Goal: Transaction & Acquisition: Purchase product/service

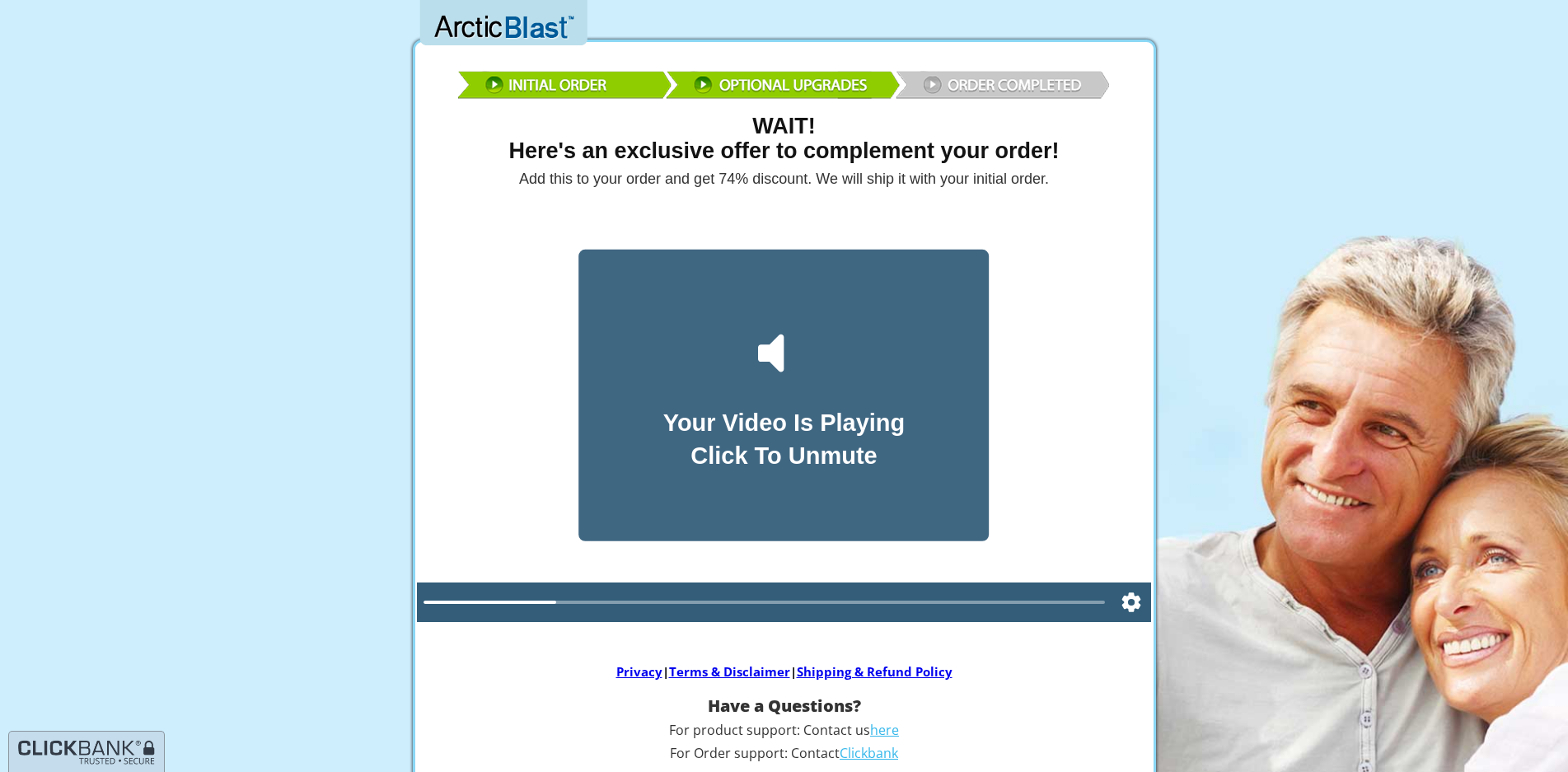
click at [1010, 253] on div "Your Video Is Playing Click To Unmute" at bounding box center [784, 414] width 735 height 413
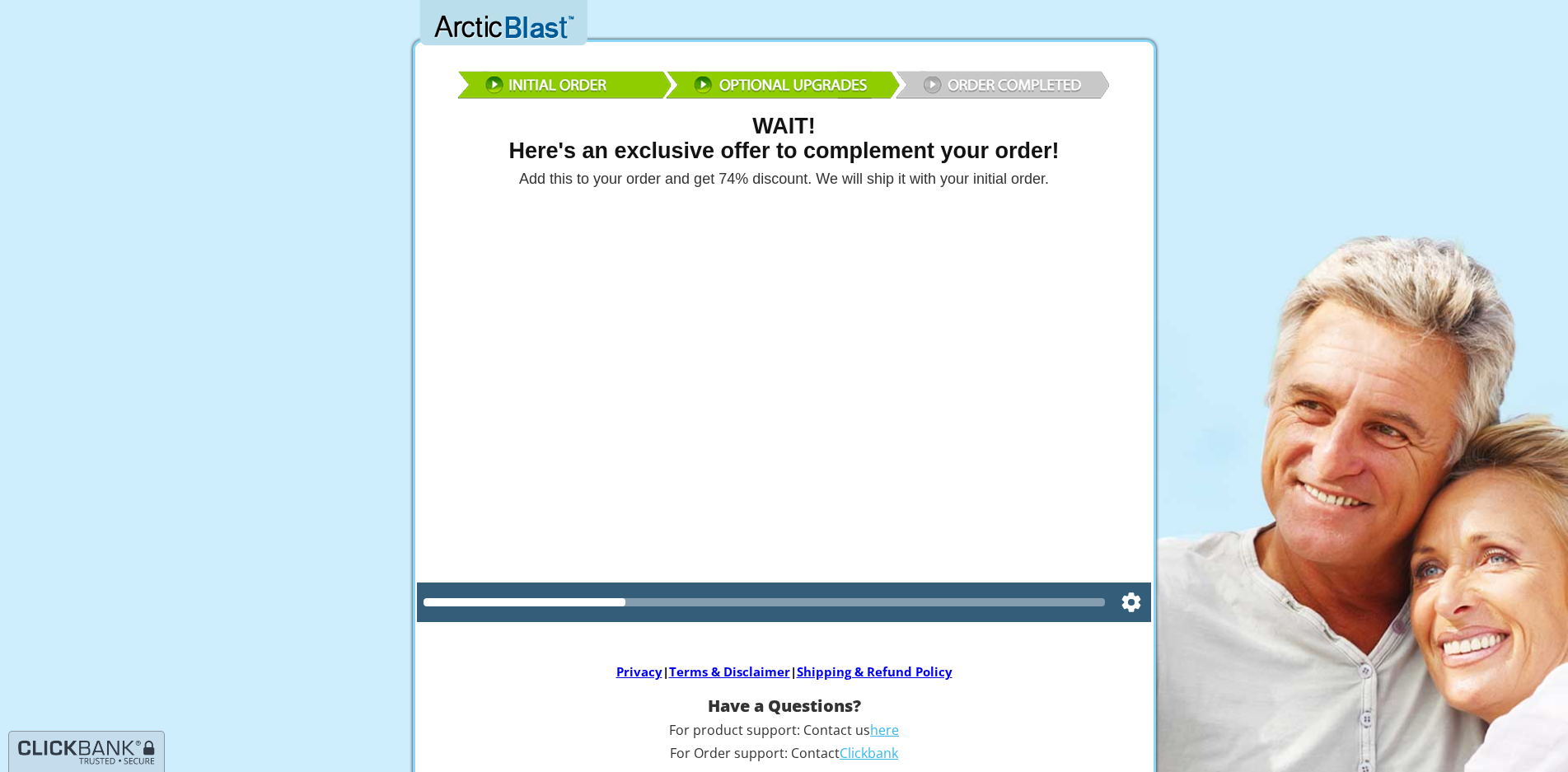
click at [737, 598] on div at bounding box center [765, 602] width 682 height 8
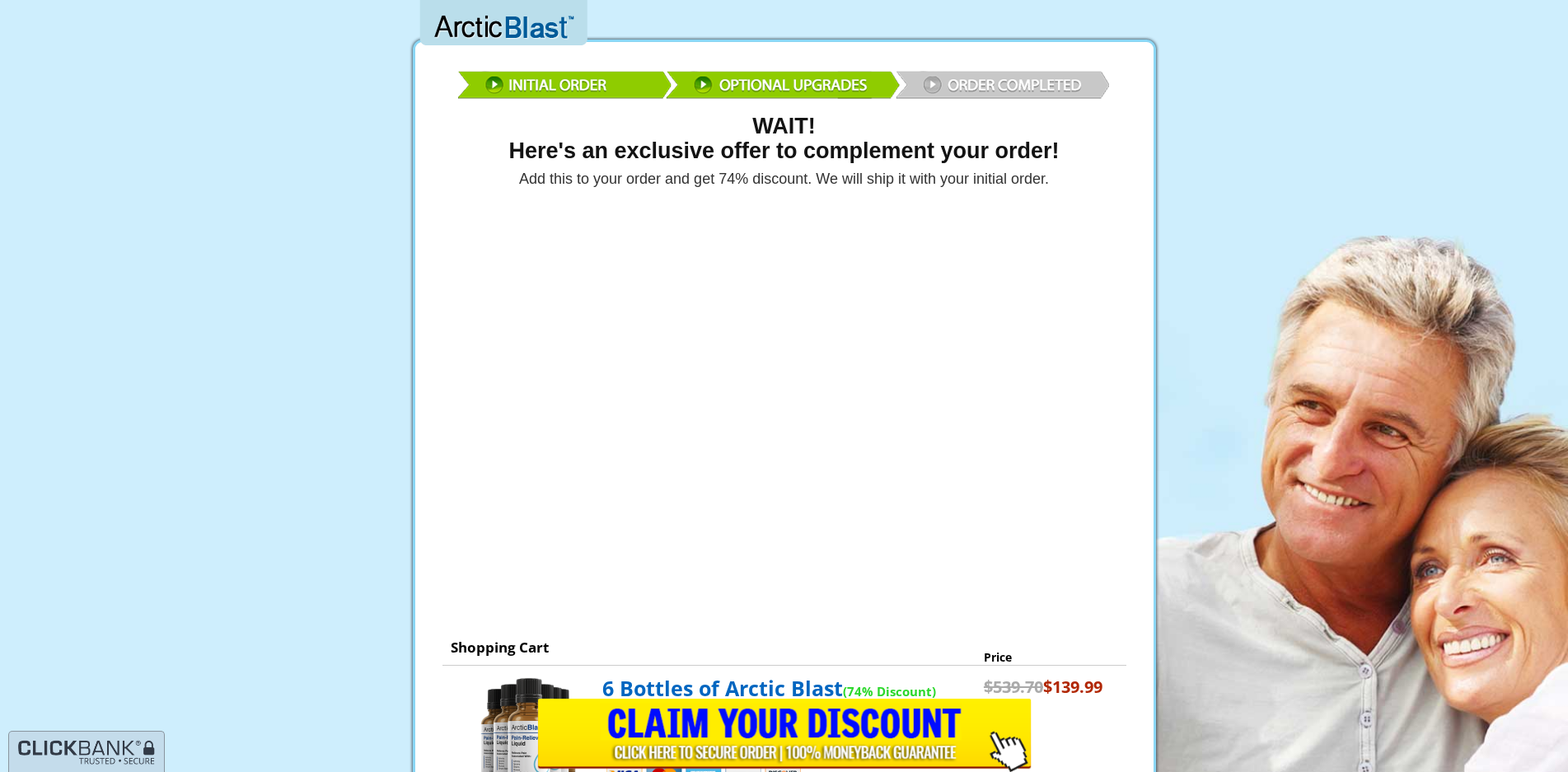
click at [975, 81] on img at bounding box center [784, 82] width 659 height 48
click at [929, 81] on img at bounding box center [784, 82] width 659 height 48
click at [545, 87] on img at bounding box center [784, 82] width 659 height 48
click at [493, 83] on img at bounding box center [784, 82] width 659 height 48
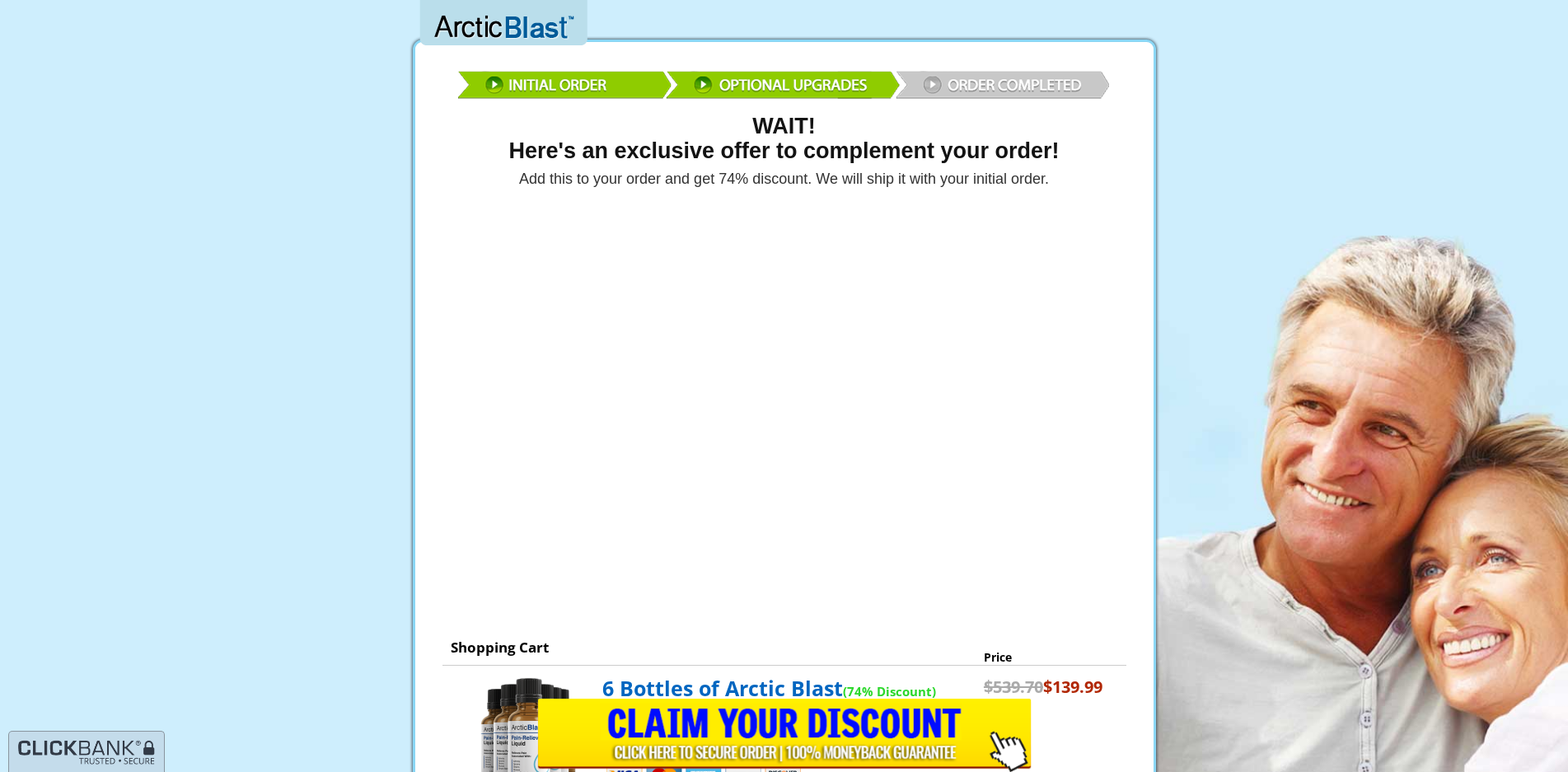
click at [700, 83] on img at bounding box center [784, 82] width 659 height 48
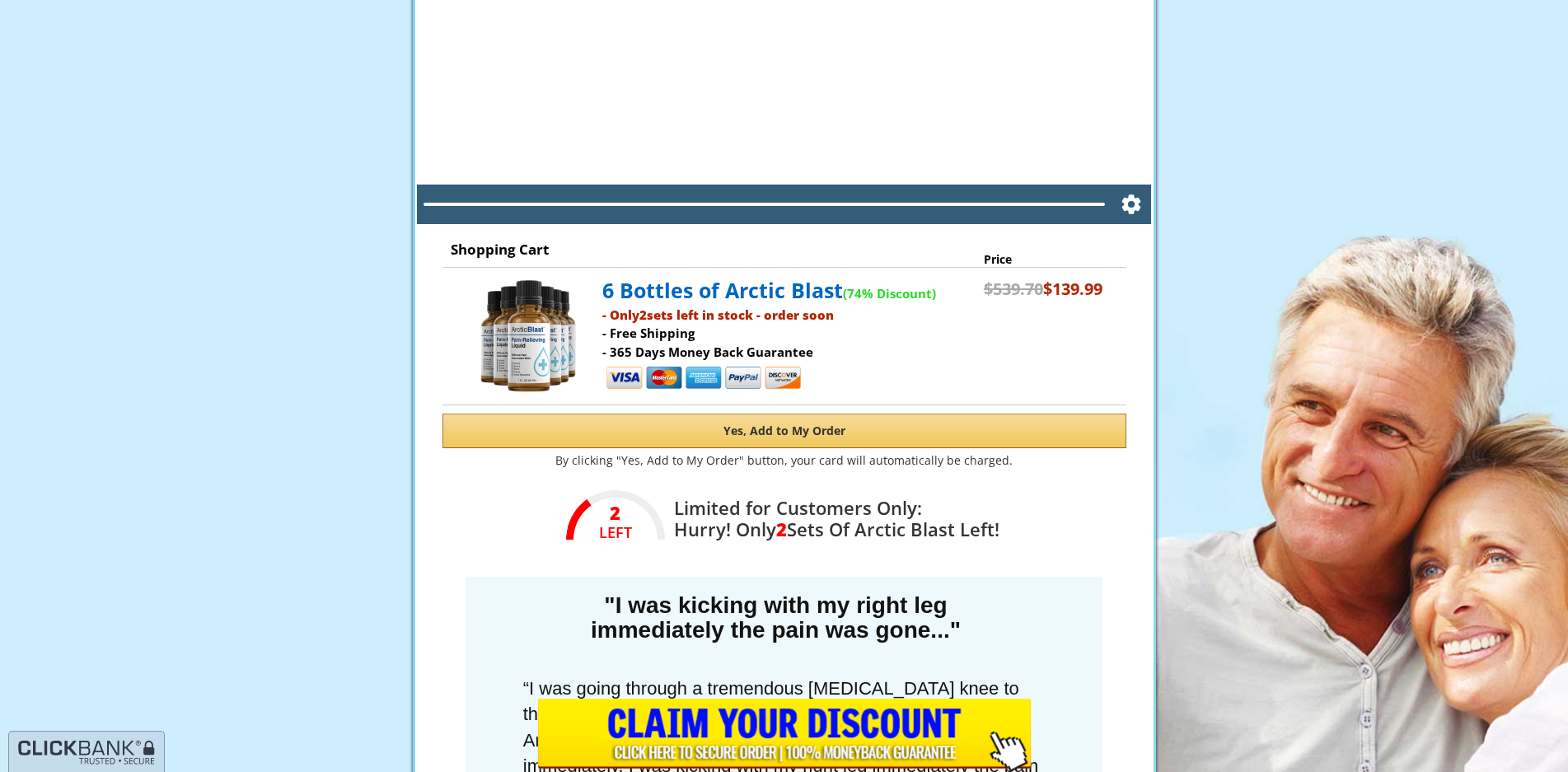
scroll to position [412, 0]
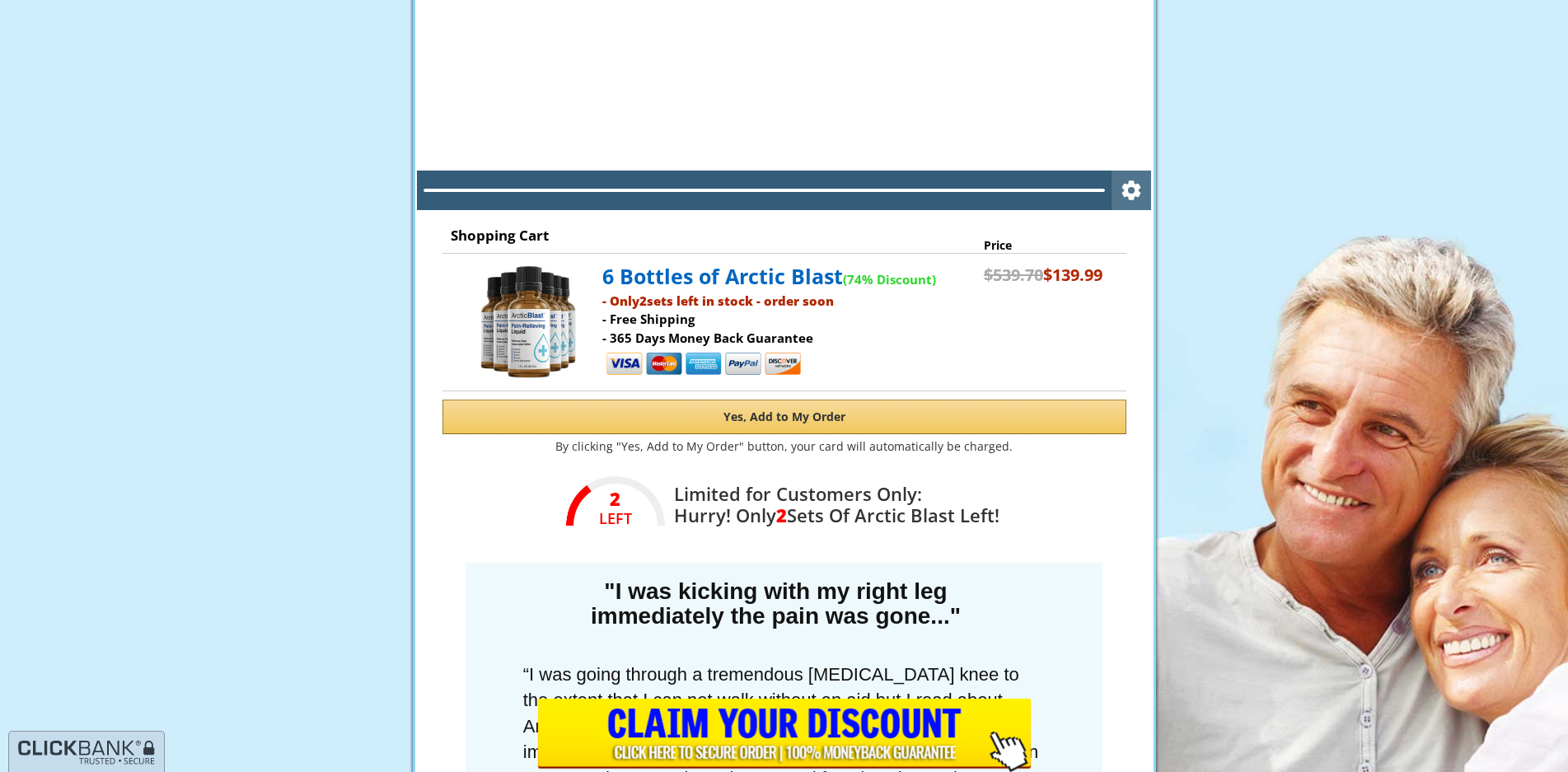
click at [1135, 190] on icon "Settings" at bounding box center [1131, 190] width 23 height 40
click at [1016, 97] on div at bounding box center [784, 3] width 735 height 413
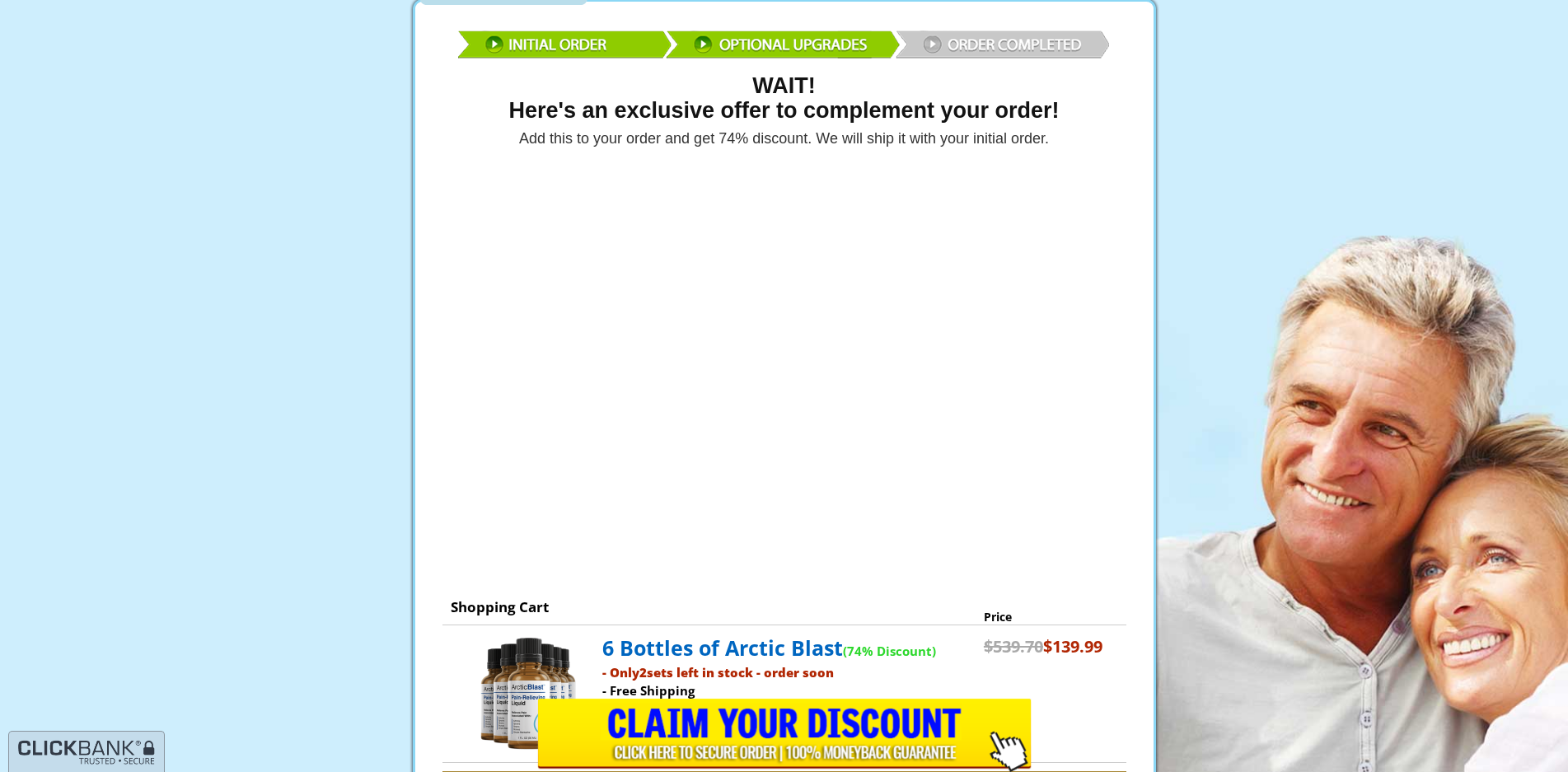
scroll to position [0, 0]
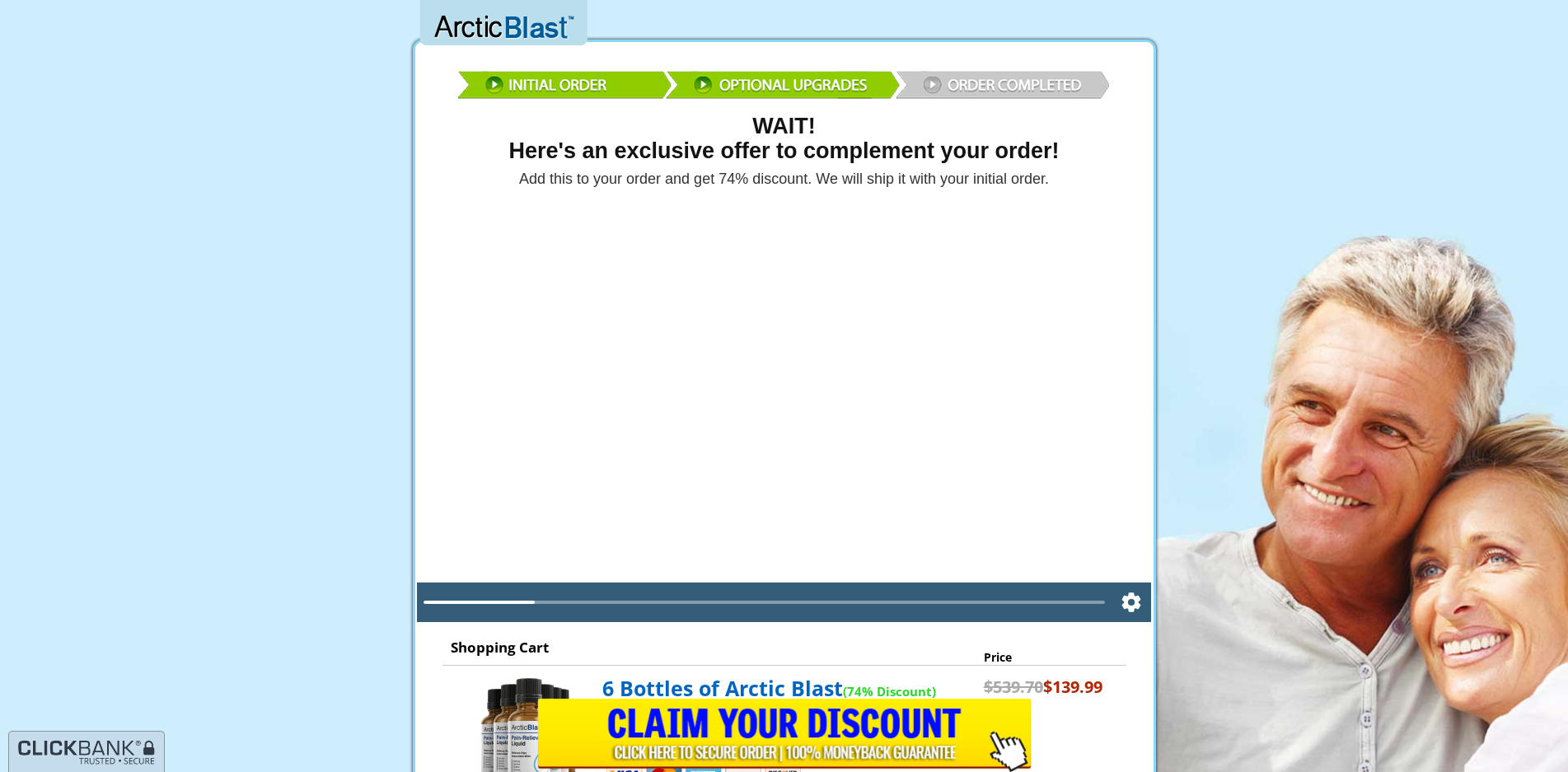
click at [1073, 175] on h4 "Add this to your order and get 74% discount. We will ship it with your initial …" at bounding box center [784, 179] width 750 height 17
click at [948, 87] on img at bounding box center [784, 82] width 659 height 48
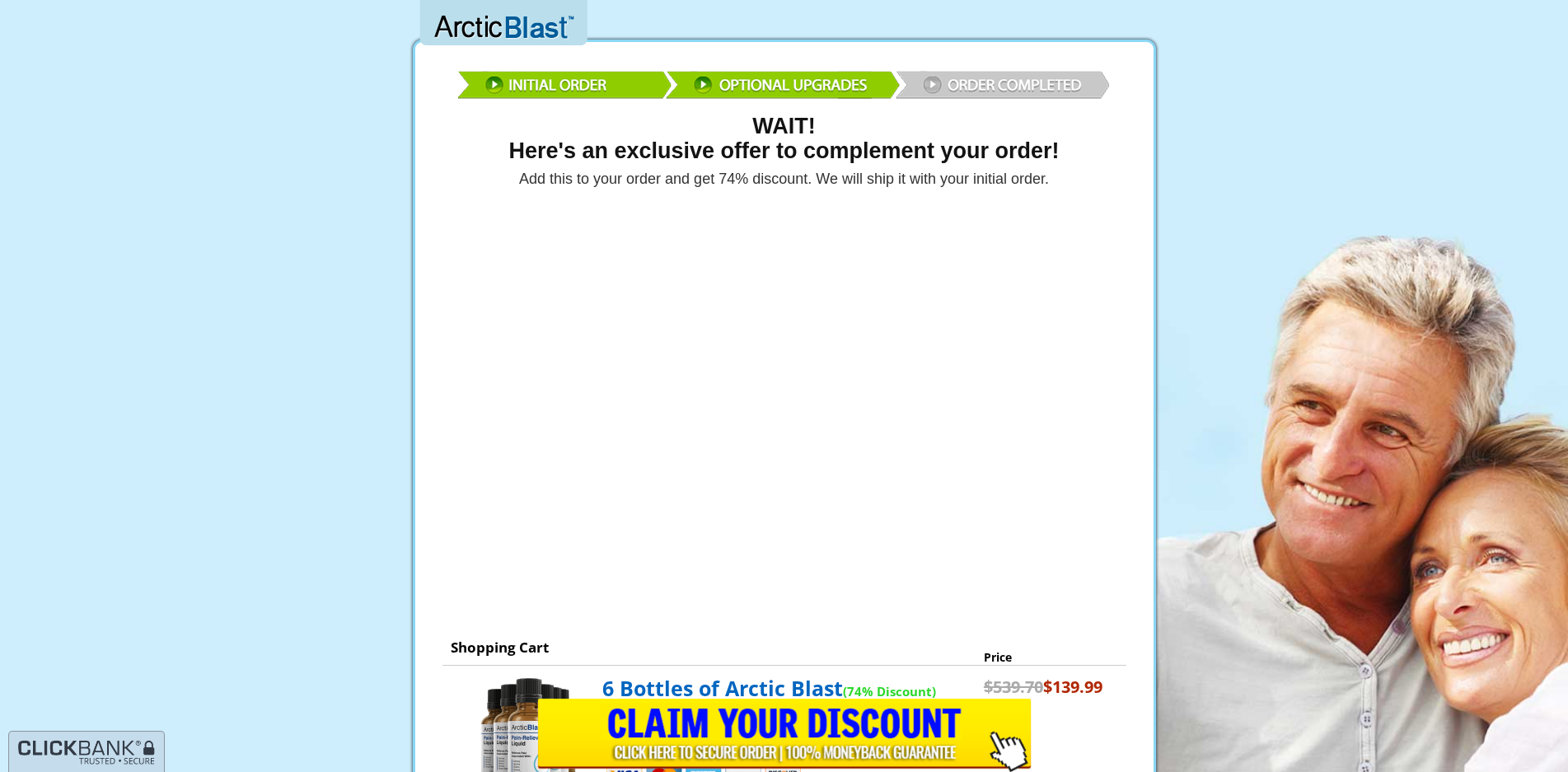
click at [948, 87] on img at bounding box center [784, 82] width 659 height 48
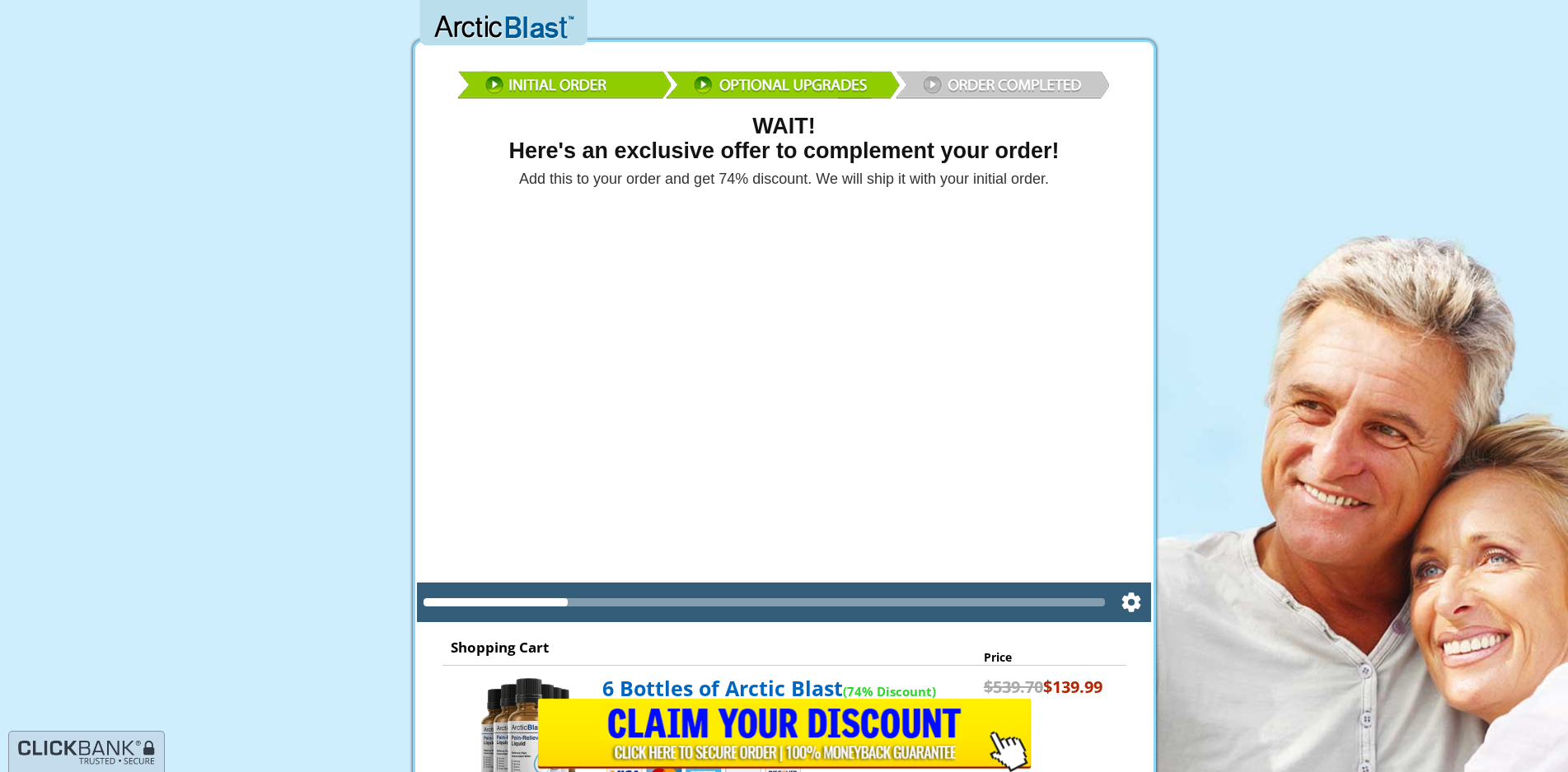
drag, startPoint x: 533, startPoint y: 599, endPoint x: 1066, endPoint y: 587, distance: 533.1
click at [688, 605] on div at bounding box center [765, 602] width 682 height 8
click at [1126, 599] on icon "Settings" at bounding box center [1132, 602] width 18 height 18
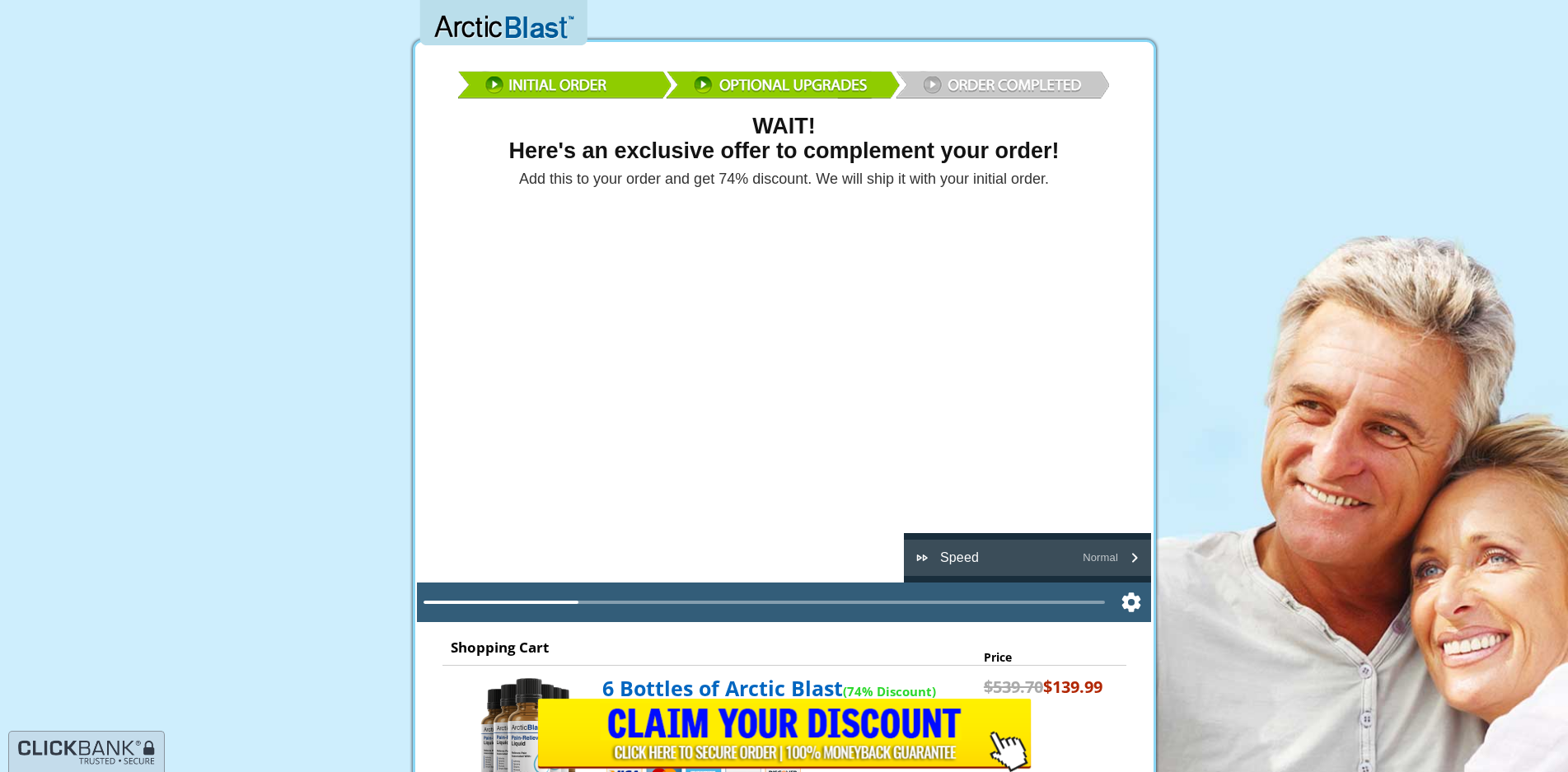
click at [1121, 558] on div "Normal" at bounding box center [1114, 558] width 62 height 19
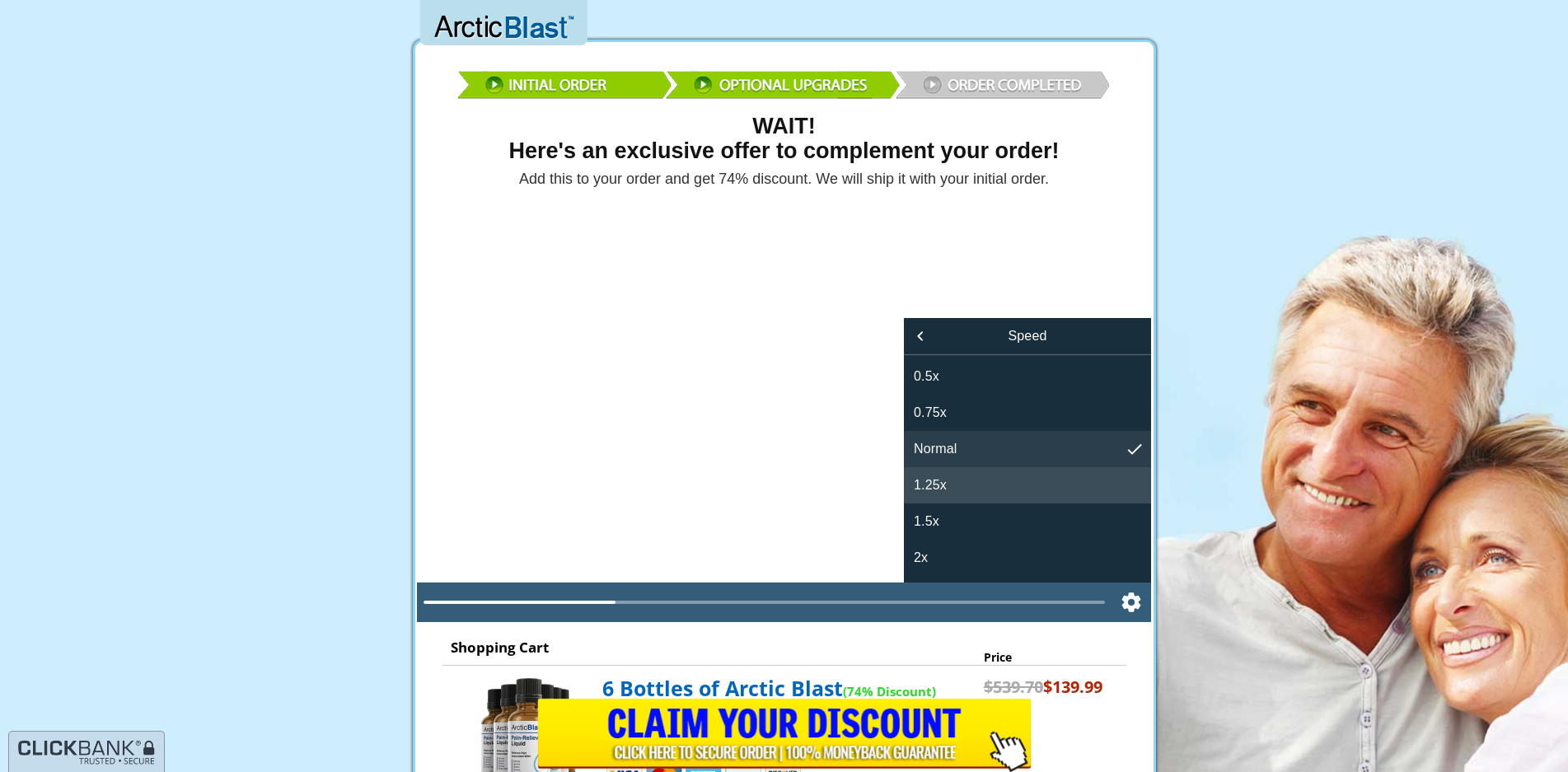
click at [958, 484] on button "1.25x" at bounding box center [1027, 484] width 247 height 36
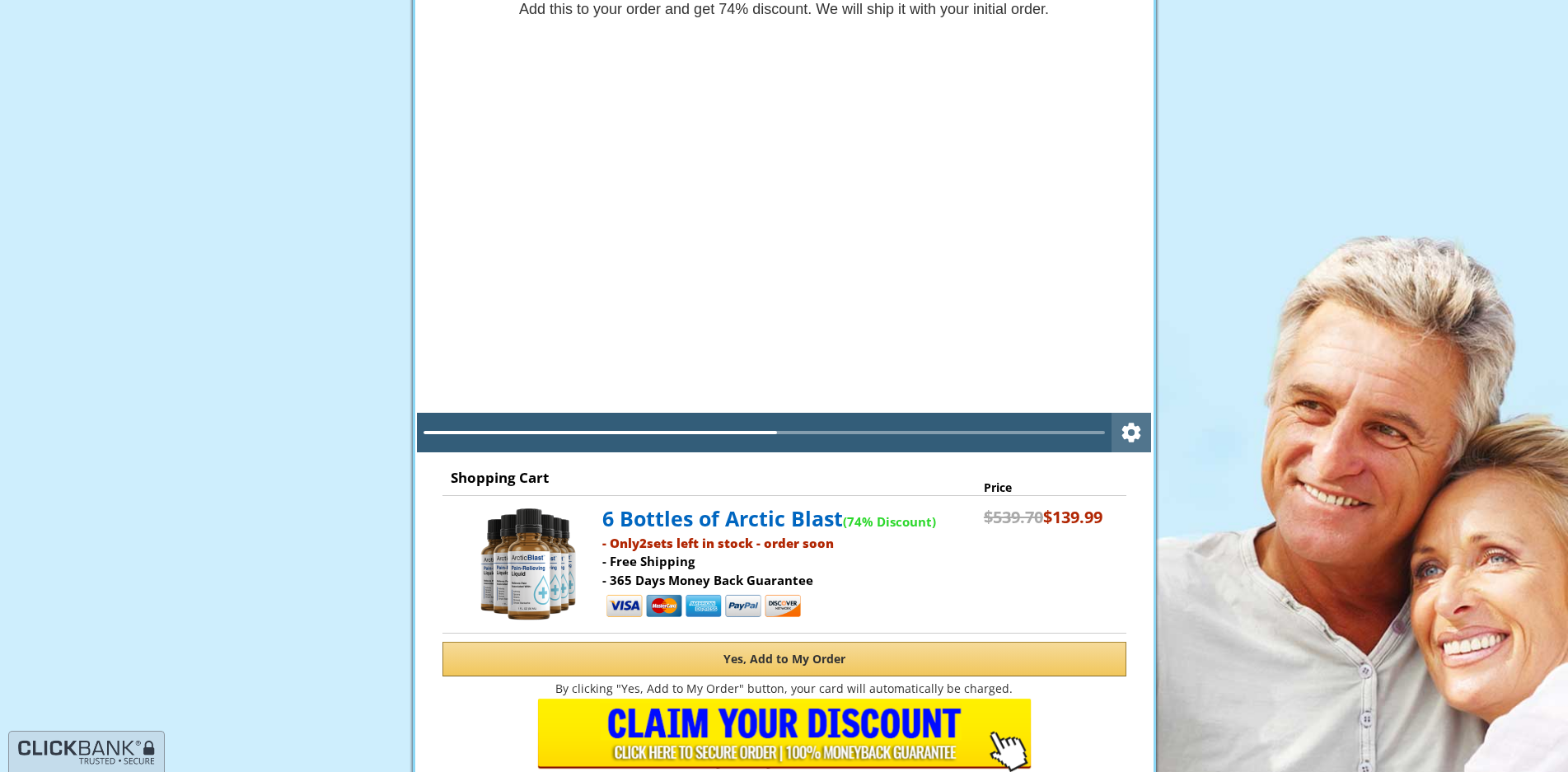
scroll to position [412, 0]
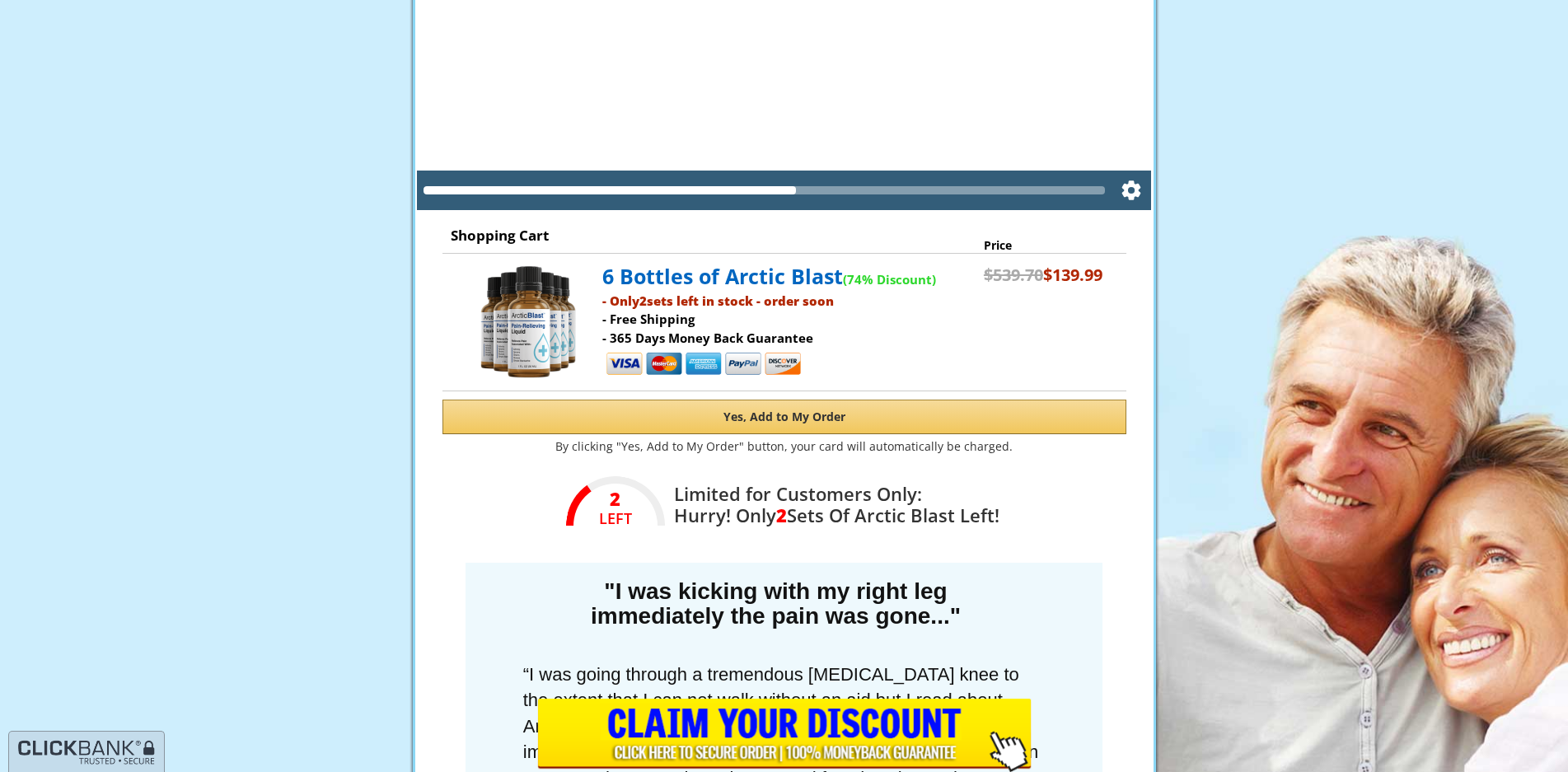
click at [855, 185] on div at bounding box center [765, 190] width 682 height 13
click at [856, 184] on div at bounding box center [765, 190] width 682 height 13
click at [963, 190] on div at bounding box center [765, 190] width 682 height 8
click at [969, 190] on div at bounding box center [765, 190] width 682 height 8
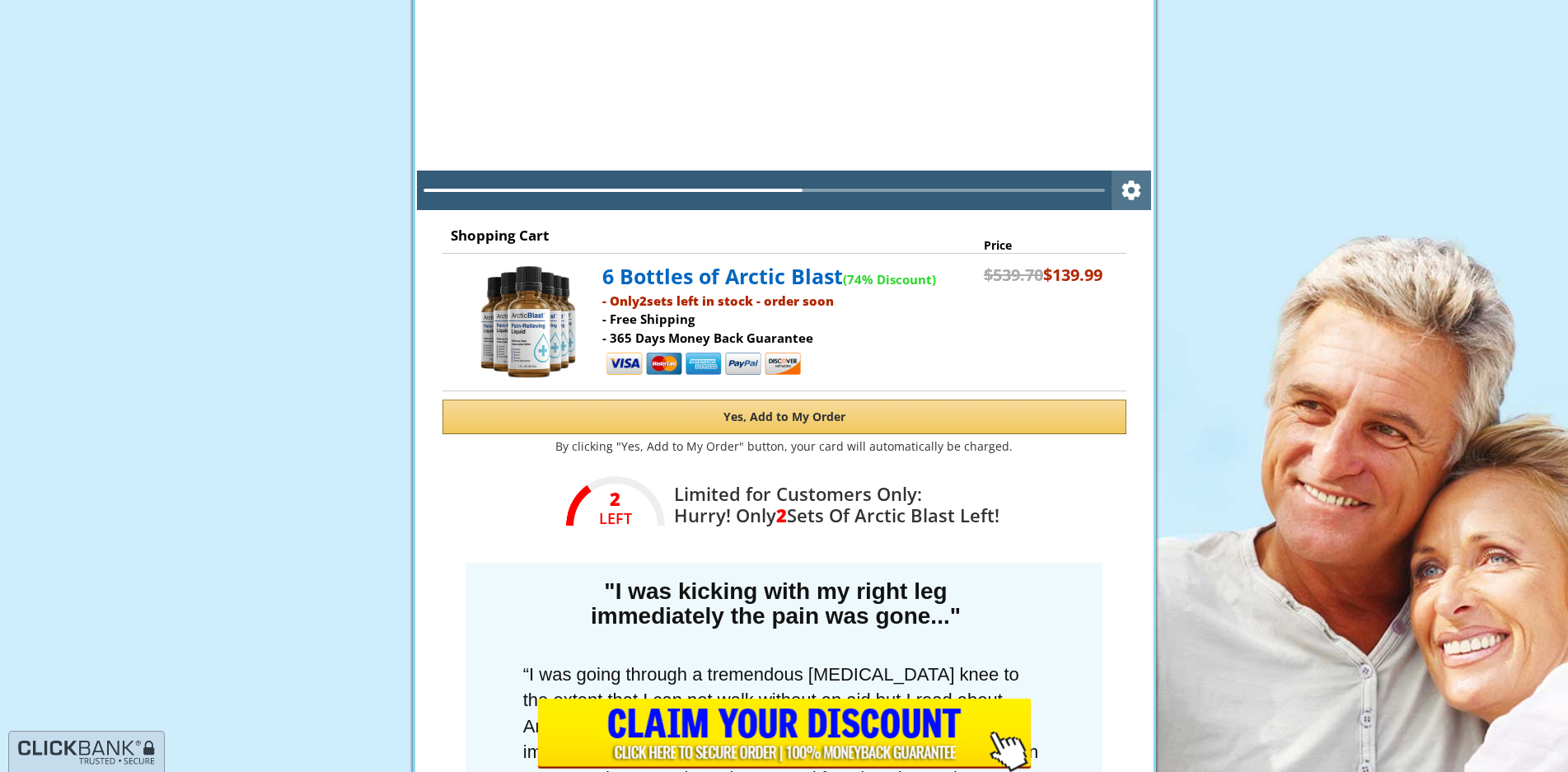
click at [1134, 185] on icon "Settings" at bounding box center [1132, 190] width 18 height 18
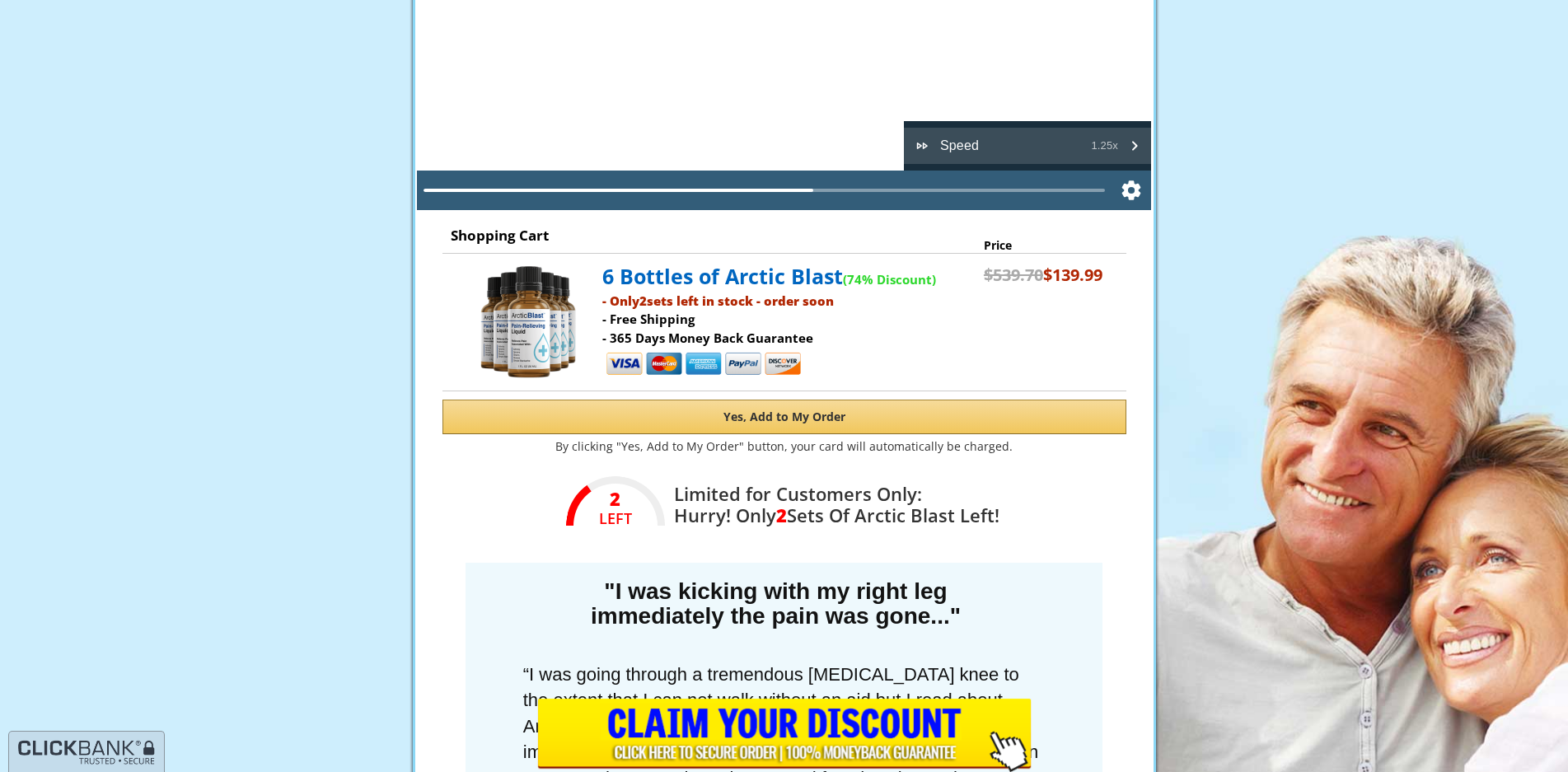
click at [1134, 146] on icon "Playback speed" at bounding box center [1133, 145] width 19 height 19
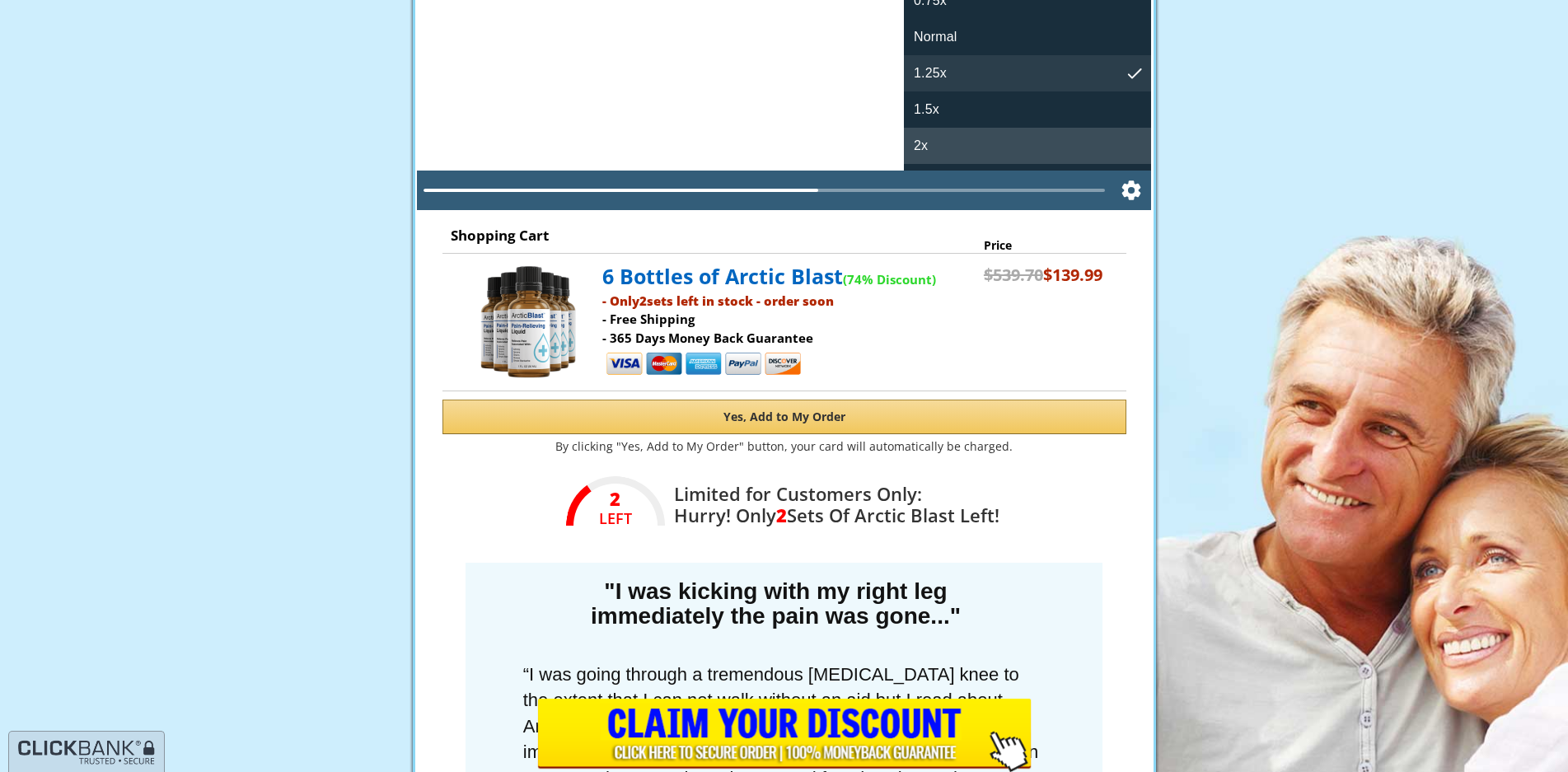
click at [920, 141] on span "2x" at bounding box center [920, 145] width 14 height 19
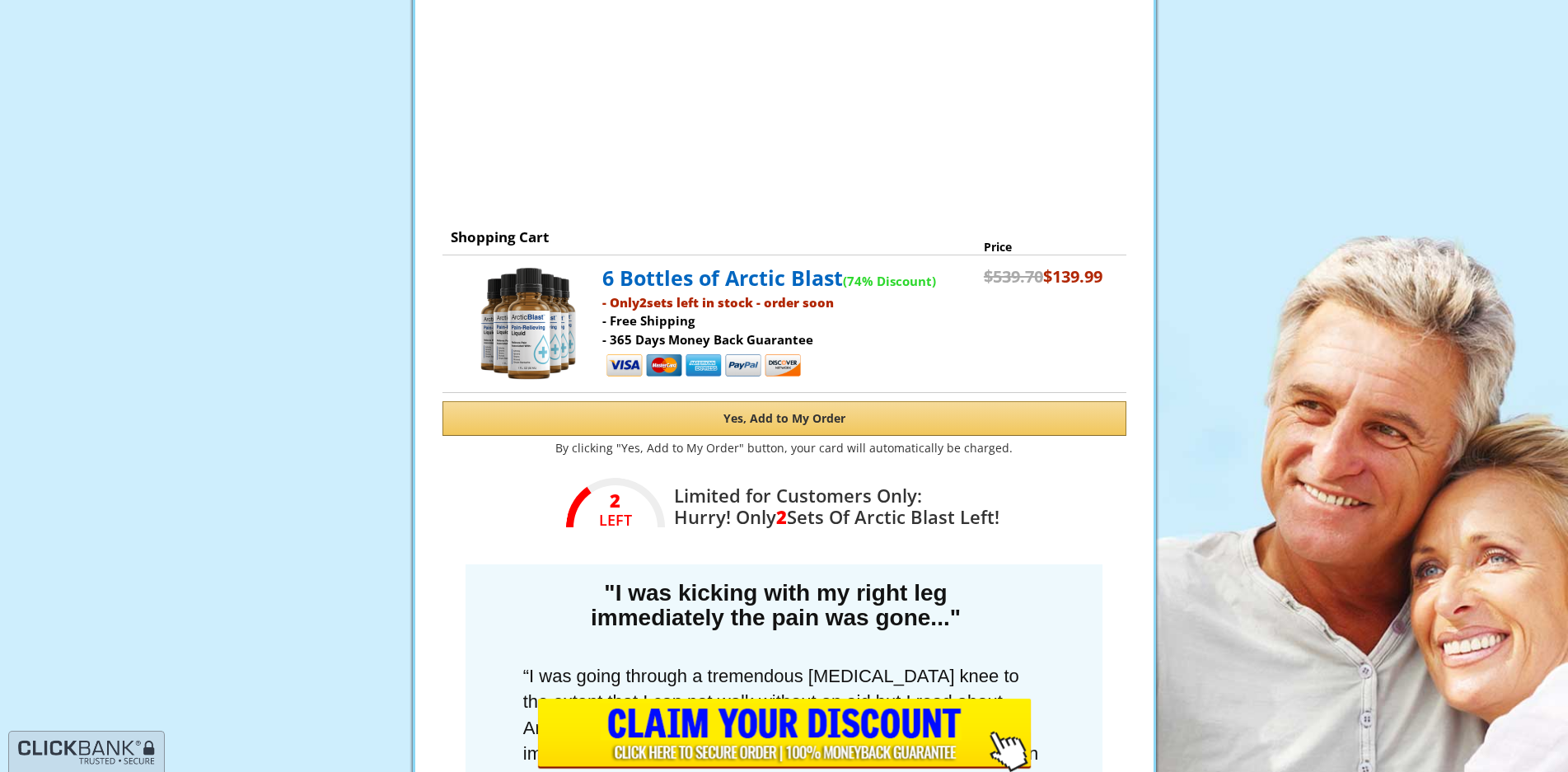
scroll to position [659, 0]
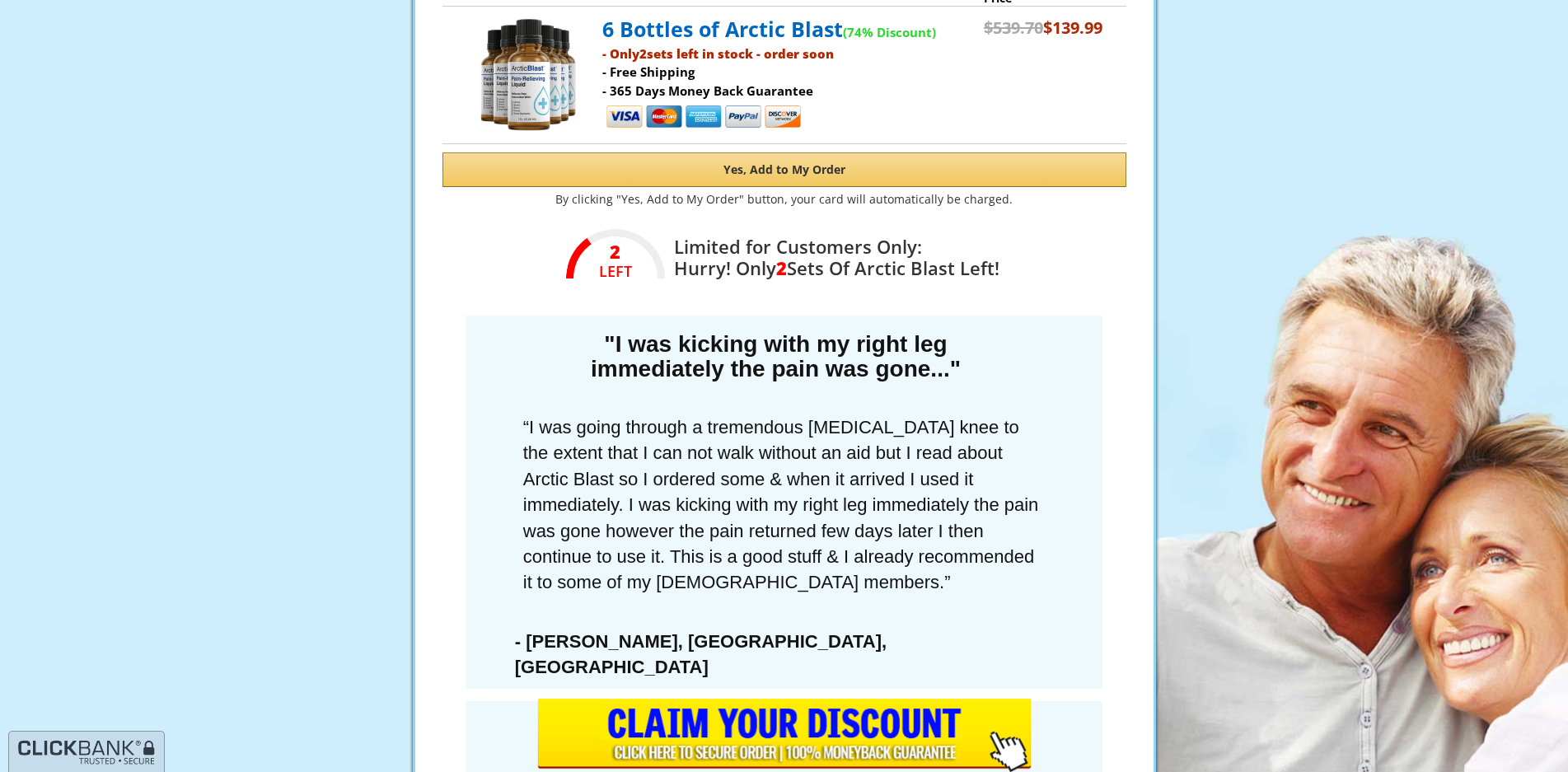
drag, startPoint x: 1192, startPoint y: 31, endPoint x: 903, endPoint y: 336, distance: 420.2
drag, startPoint x: 903, startPoint y: 336, endPoint x: 891, endPoint y: 80, distance: 256.3
click at [891, 80] on p "- Free Shipping" at bounding box center [789, 72] width 374 height 18
